Goal: Task Accomplishment & Management: Use online tool/utility

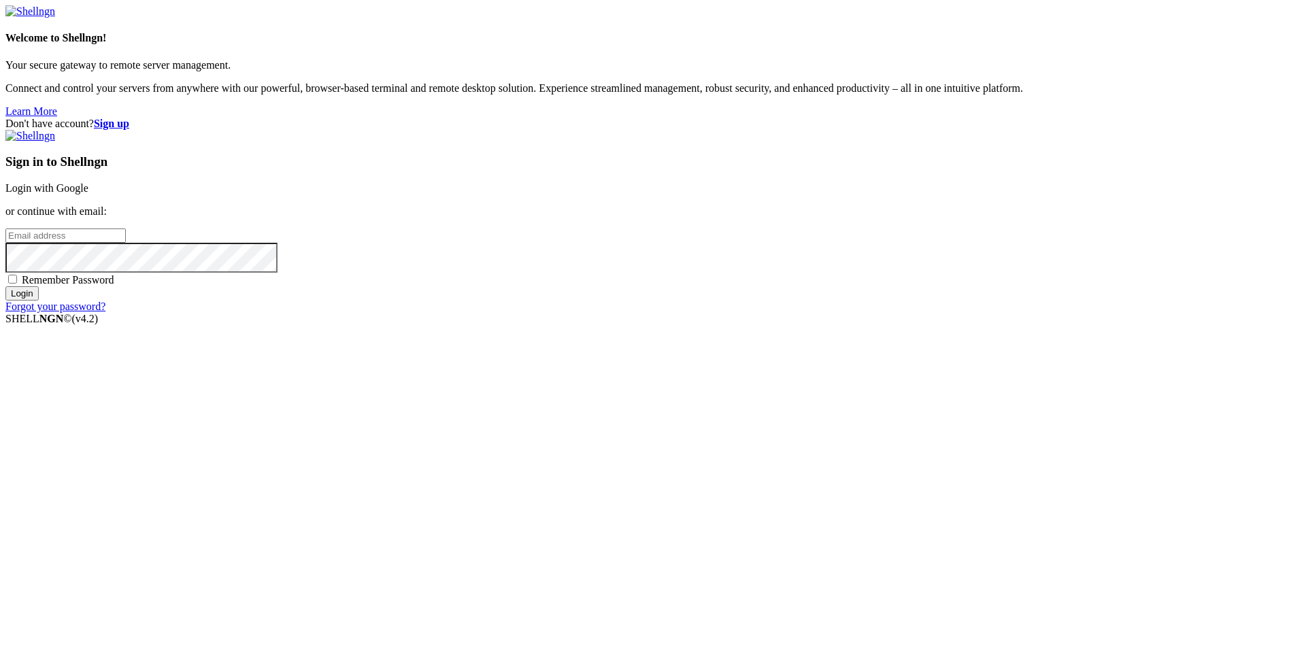
click at [88, 194] on link "Login with Google" at bounding box center [46, 188] width 83 height 12
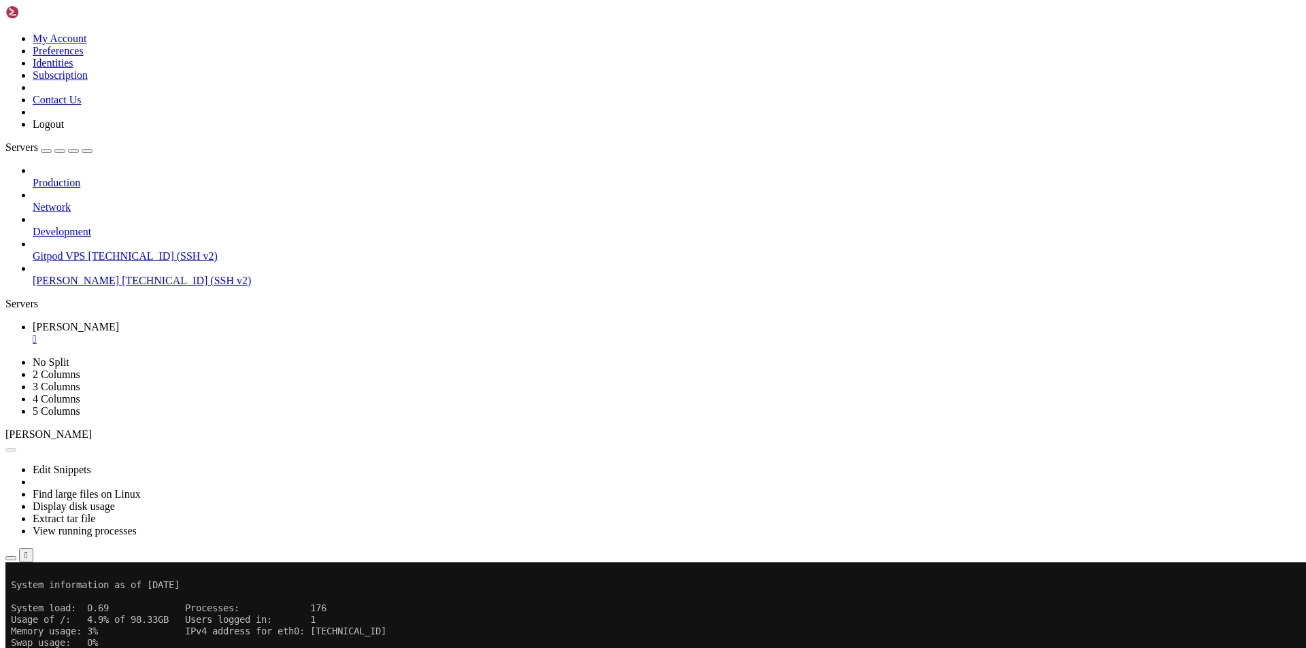
scroll to position [1804, 0]
click at [239, 333] on div "" at bounding box center [667, 339] width 1268 height 12
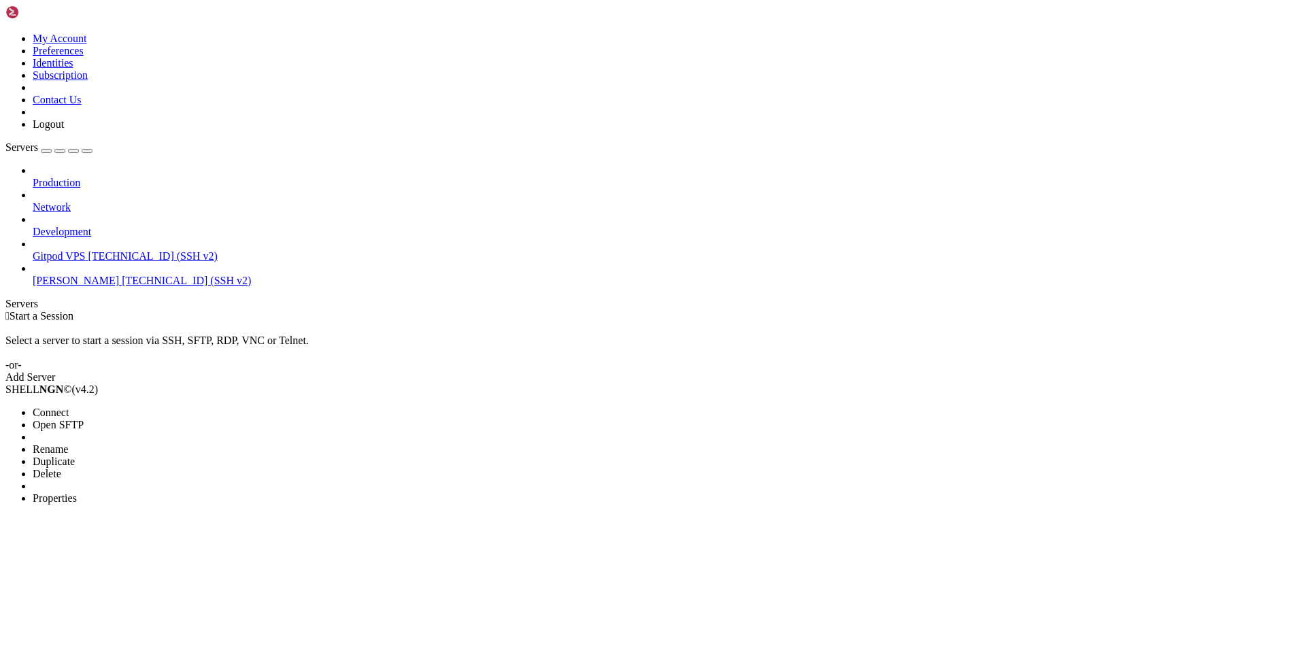
click at [148, 468] on li "Delete" at bounding box center [95, 474] width 124 height 12
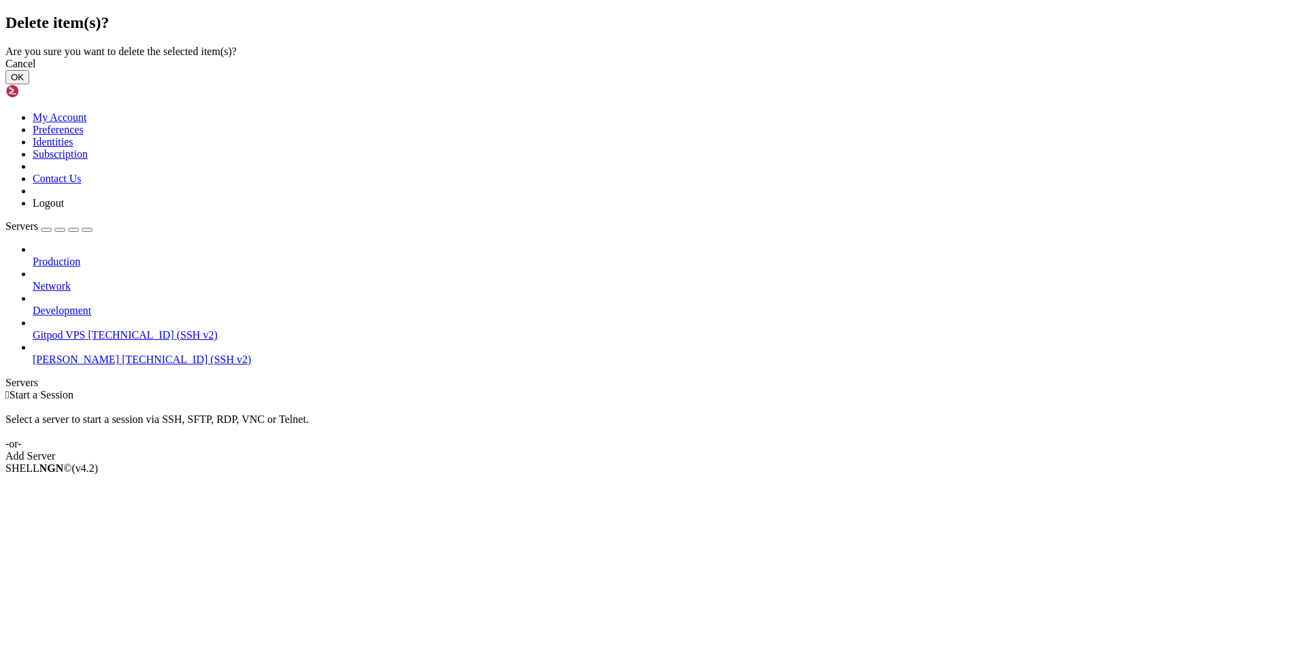
drag, startPoint x: 816, startPoint y: 368, endPoint x: 398, endPoint y: 209, distance: 447.3
click at [29, 84] on button "OK" at bounding box center [17, 77] width 24 height 14
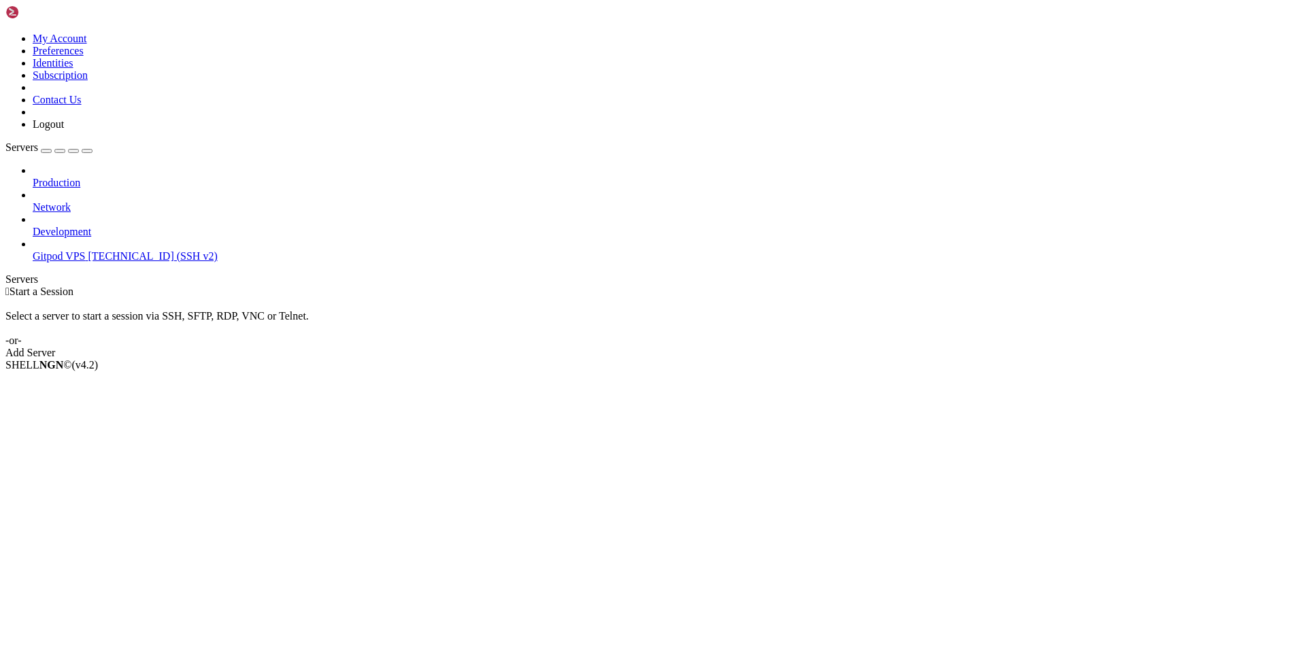
click at [84, 250] on link "Gitpod VPS [TECHNICAL_ID] (SSH v2)" at bounding box center [667, 256] width 1268 height 12
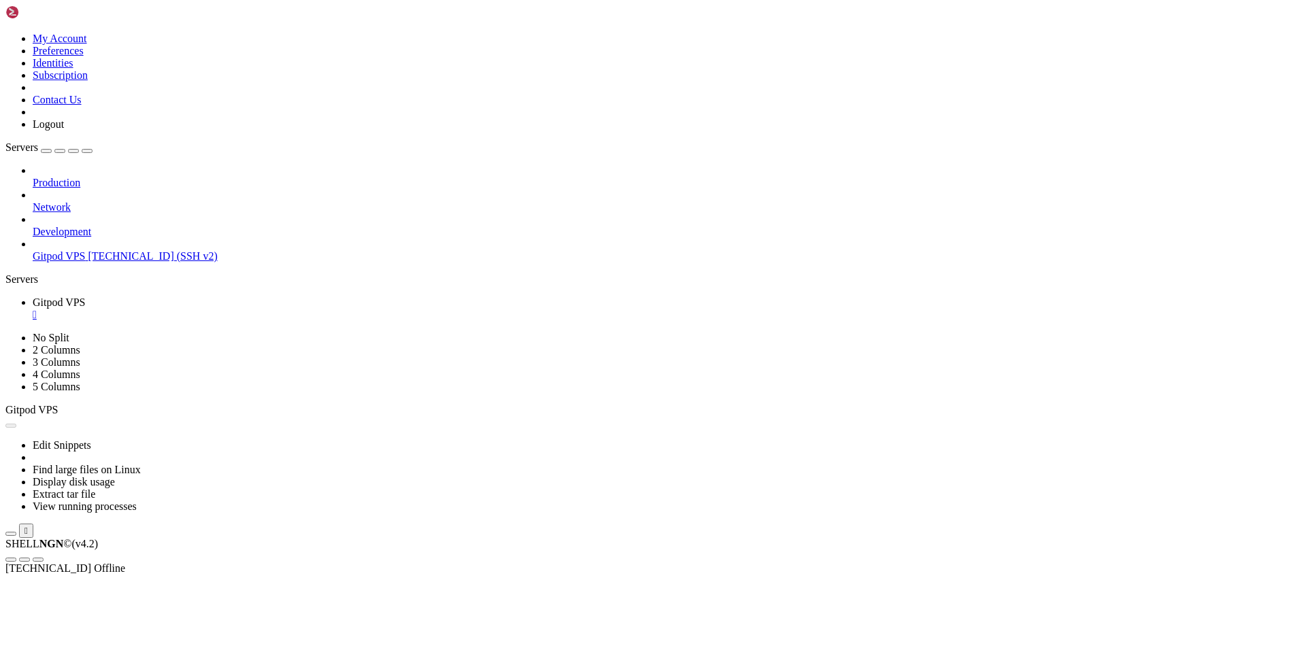
scroll to position [0, 0]
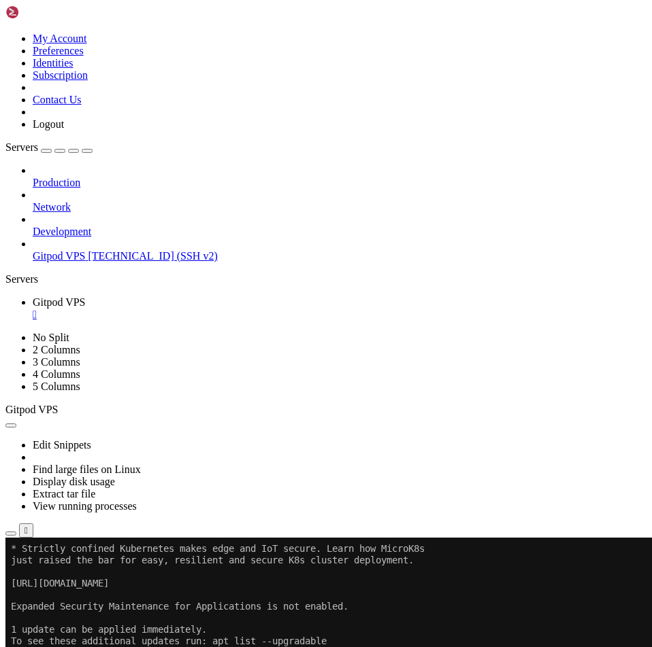
scroll to position [197, 0]
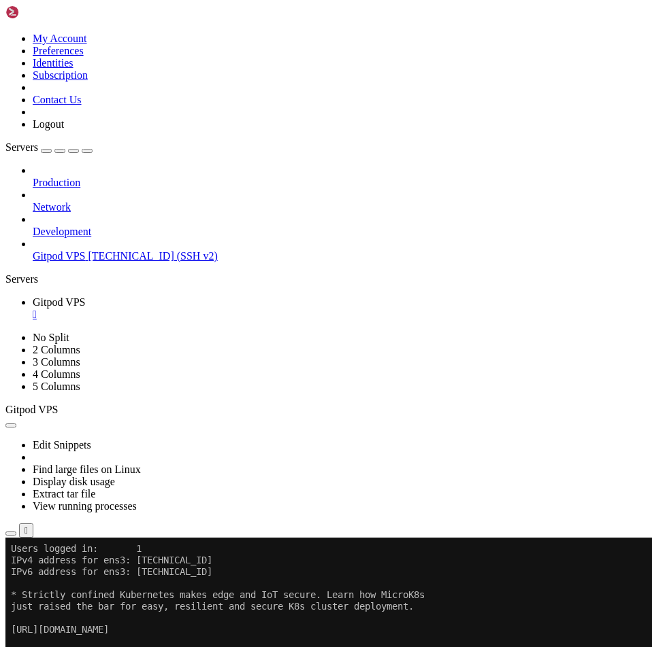
scroll to position [150, 0]
drag, startPoint x: 238, startPoint y: 1095, endPoint x: 12, endPoint y: 812, distance: 362.4
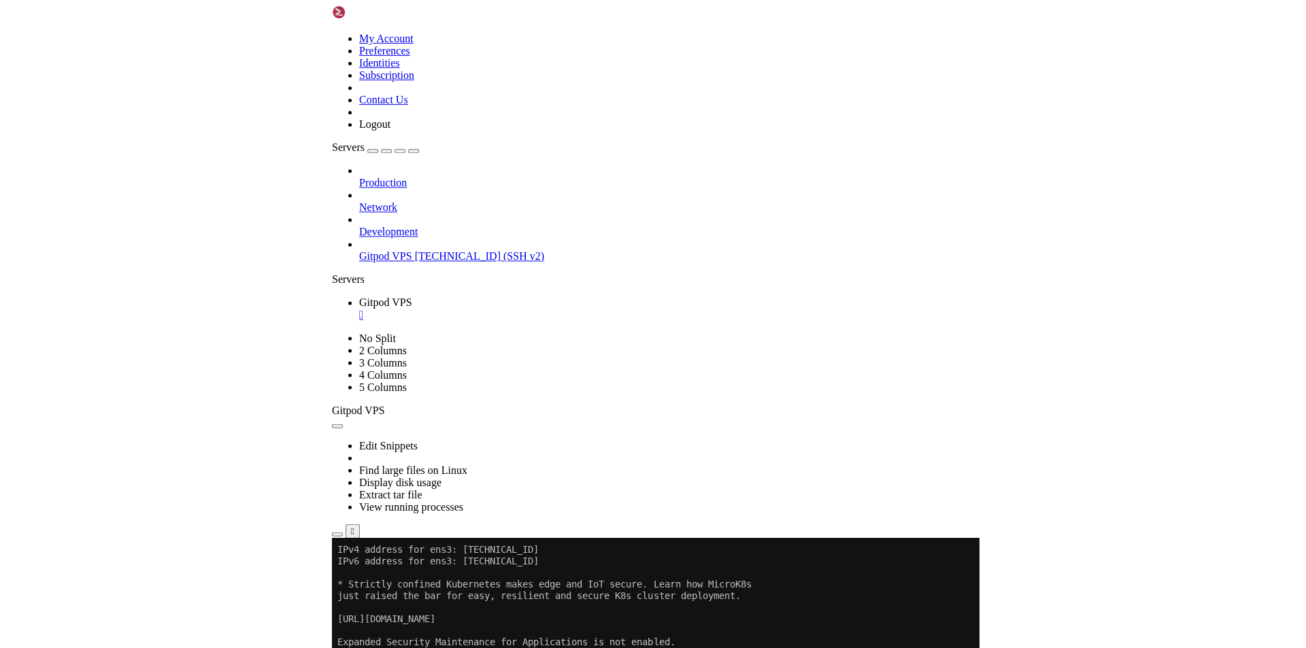
scroll to position [162, 0]
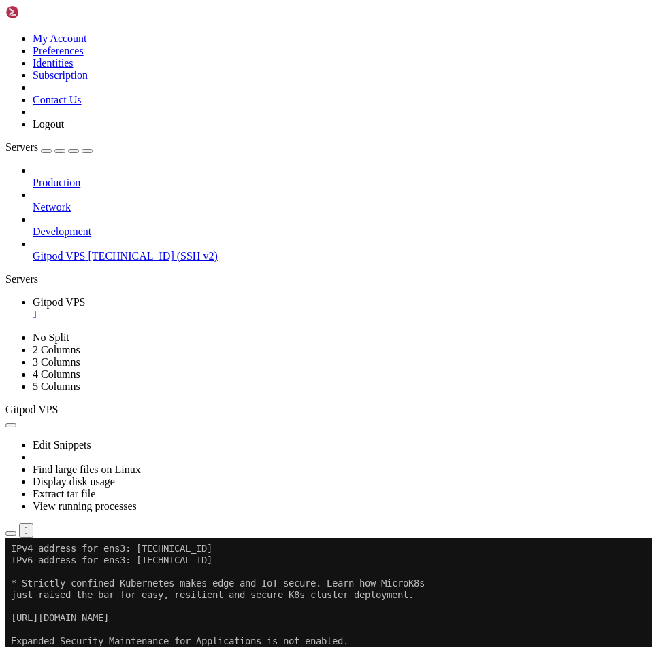
click at [89, 263] on div "Production Network Development Gitpod VPS 141.95.111.106 (SSH v2)" at bounding box center [325, 214] width 641 height 98
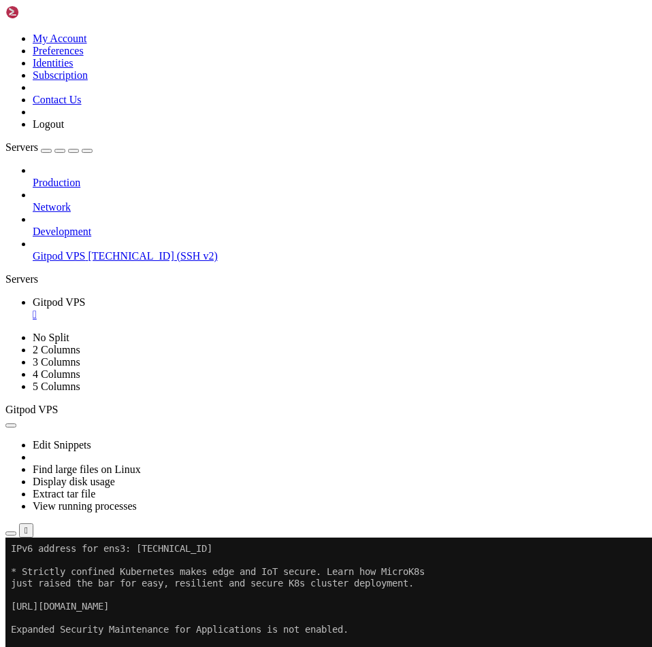
scroll to position [439, 0]
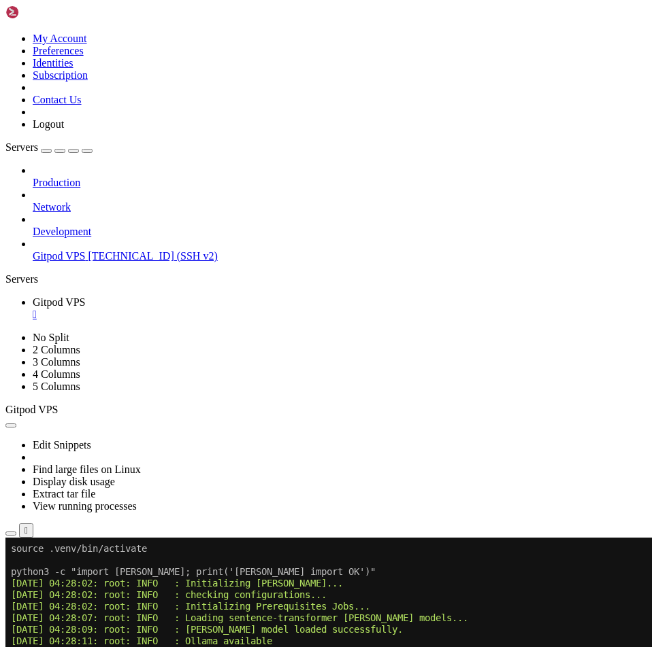
drag, startPoint x: 231, startPoint y: 1096, endPoint x: 11, endPoint y: 815, distance: 356.1
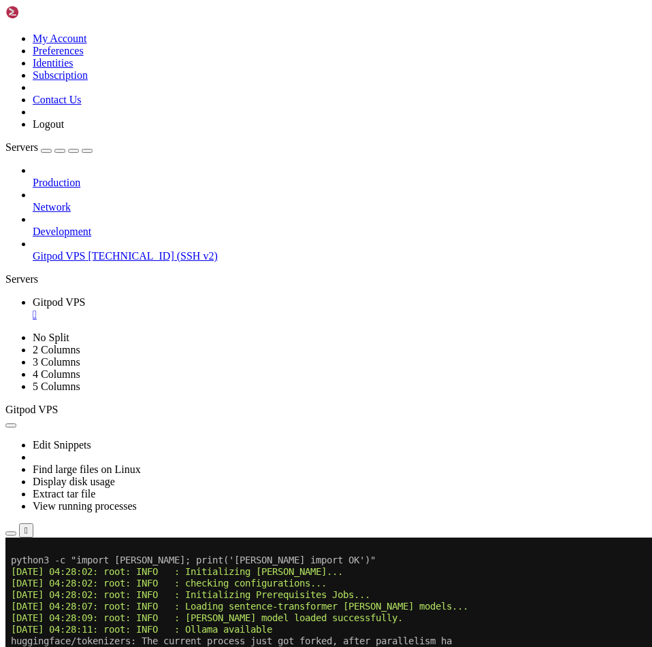
scroll to position [451, 0]
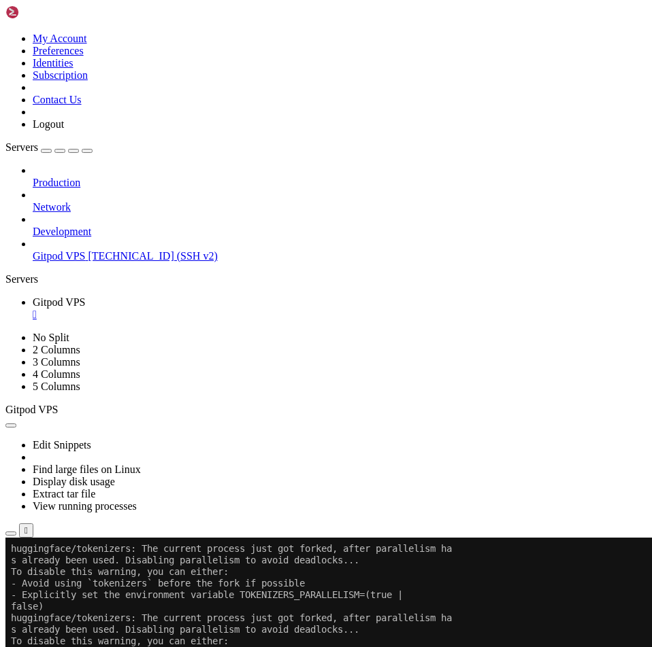
scroll to position [543, 0]
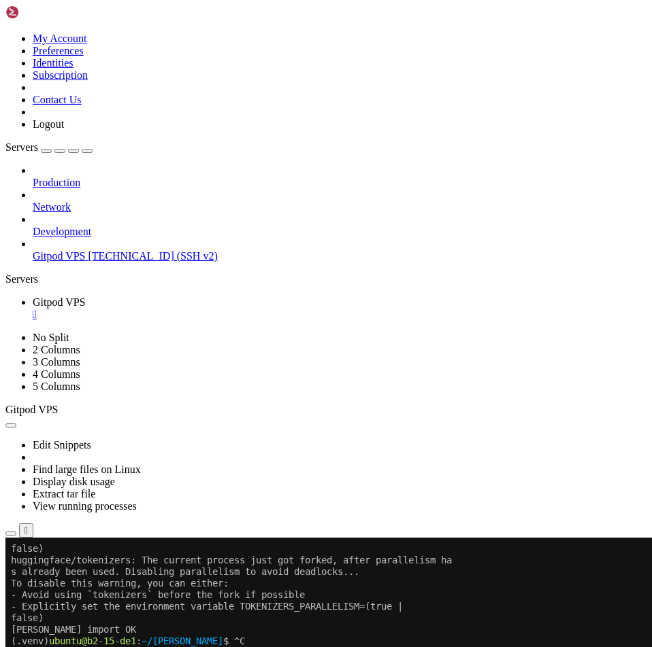
scroll to position [601, 0]
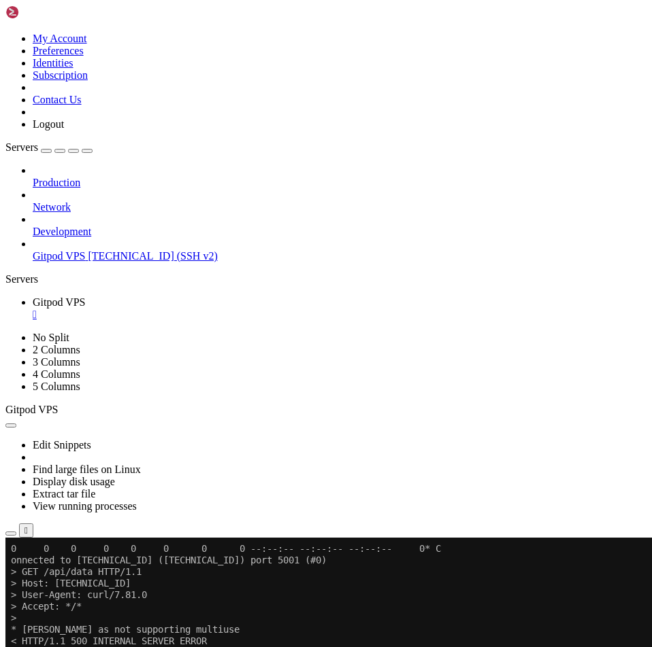
scroll to position [763, 0]
drag, startPoint x: 231, startPoint y: 1096, endPoint x: 12, endPoint y: 767, distance: 395.8
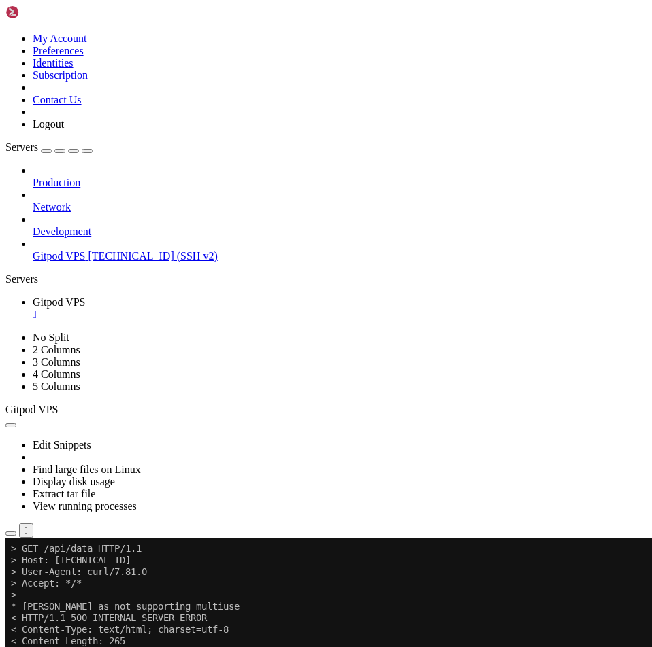
scroll to position [809, 0]
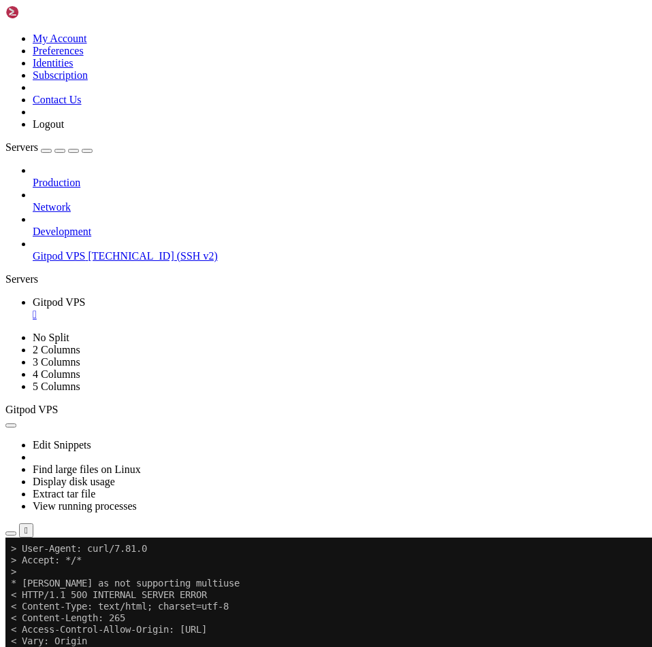
drag, startPoint x: 230, startPoint y: 1093, endPoint x: 10, endPoint y: 1054, distance: 223.2
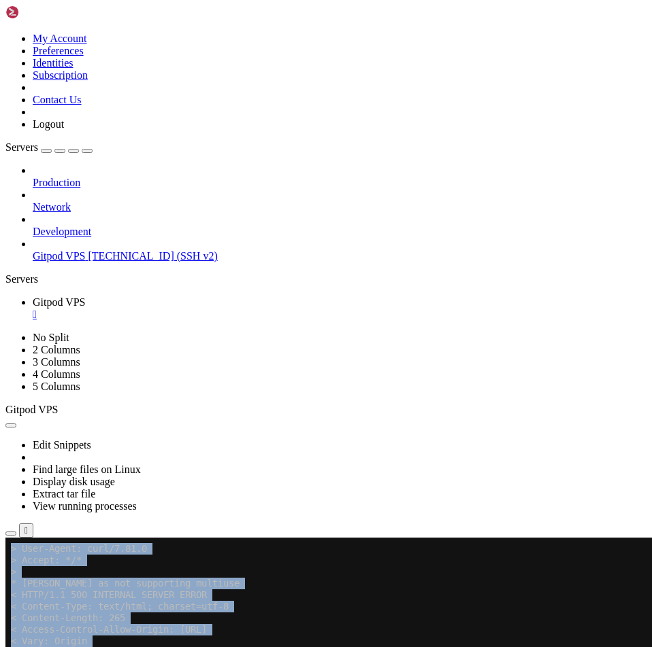
drag, startPoint x: 110, startPoint y: 1079, endPoint x: 9, endPoint y: 1058, distance: 102.8
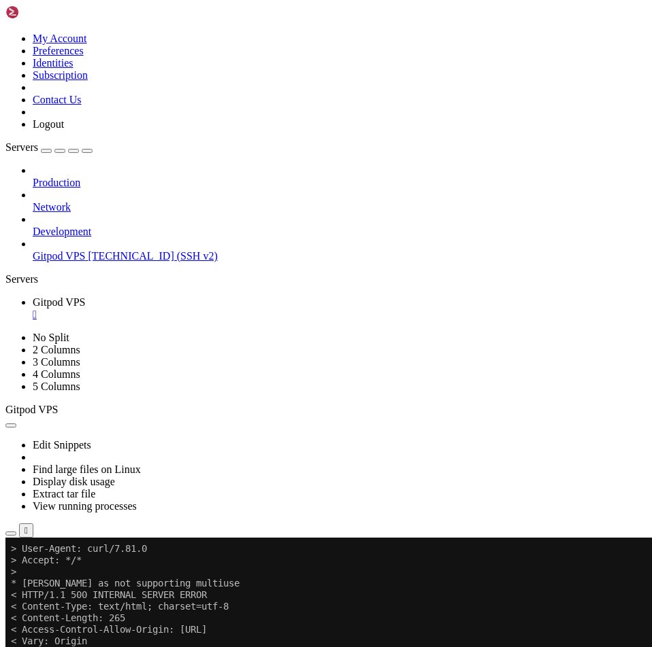
drag, startPoint x: 97, startPoint y: 1082, endPoint x: 12, endPoint y: 1061, distance: 87.6
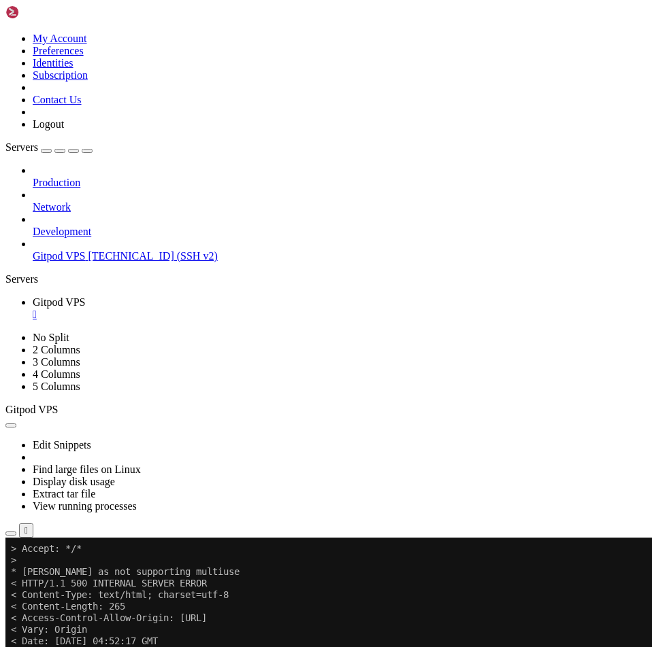
scroll to position [821, 0]
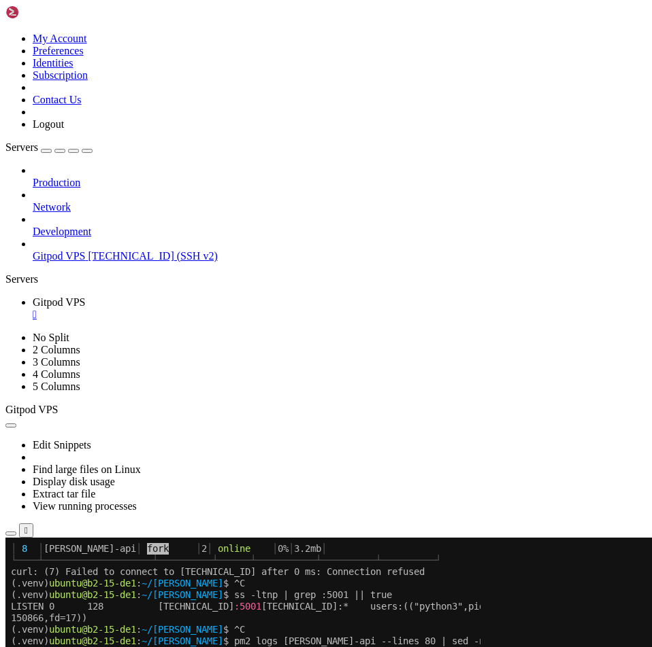
scroll to position [1133, 0]
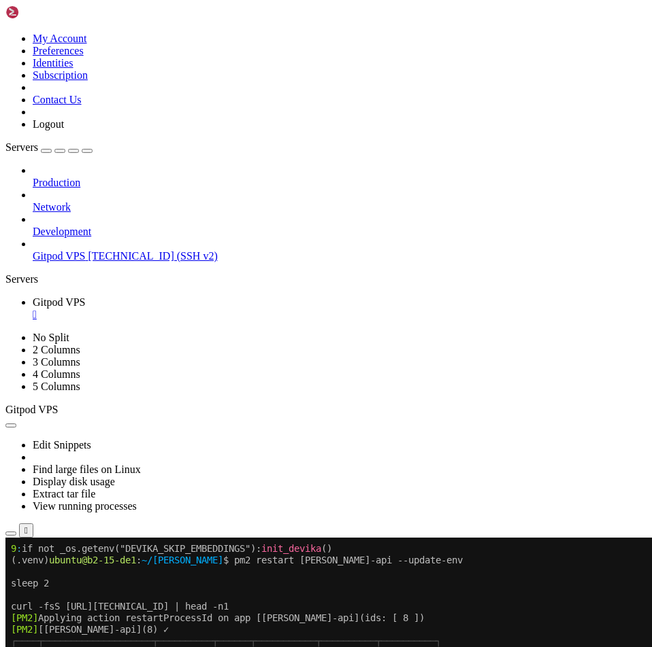
drag, startPoint x: 116, startPoint y: 1094, endPoint x: 13, endPoint y: 779, distance: 331.2
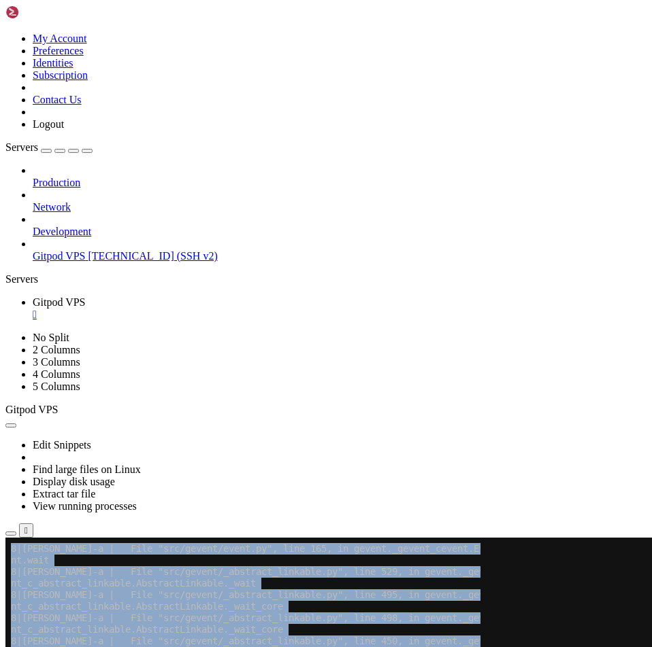
scroll to position [2301, 0]
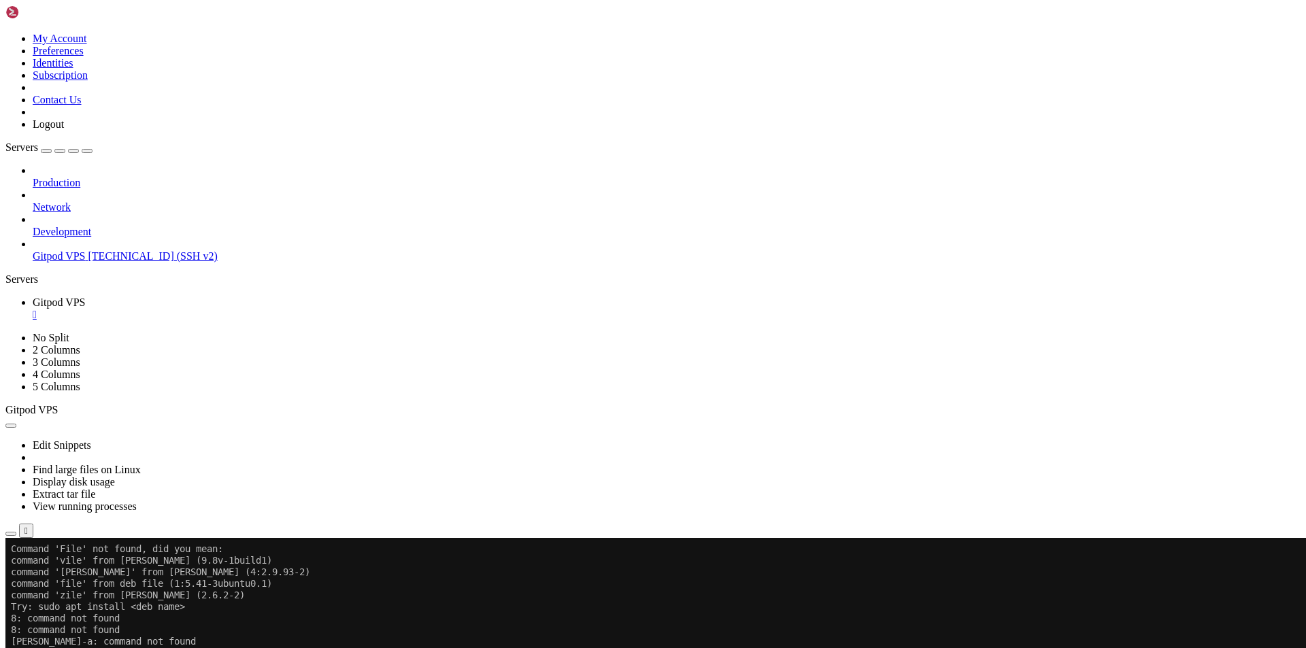
scroll to position [6880, 0]
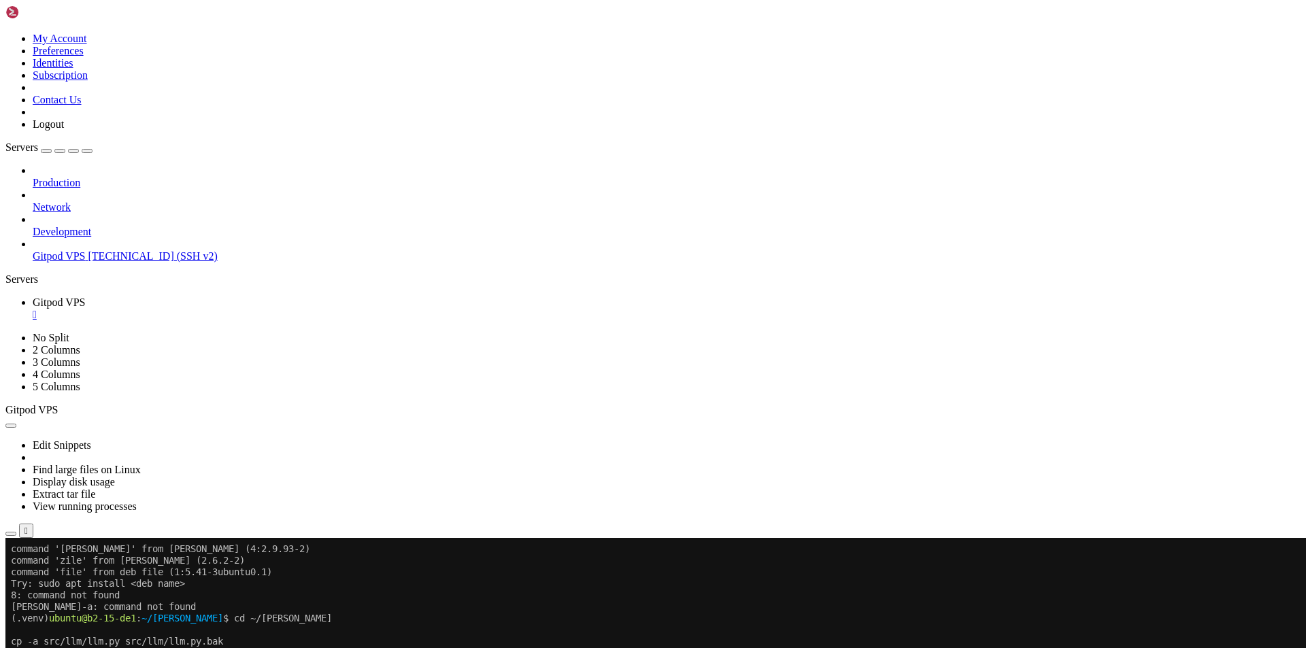
drag, startPoint x: 229, startPoint y: 1092, endPoint x: 12, endPoint y: 620, distance: 519.5
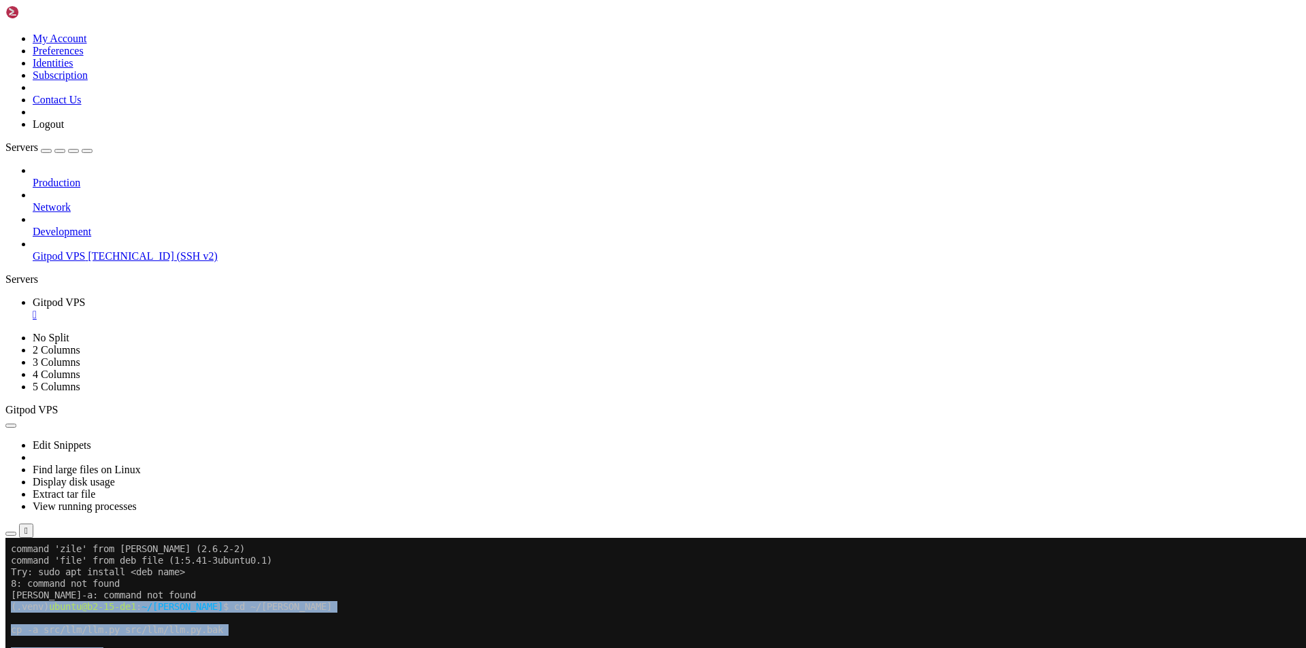
scroll to position [7365, 0]
